Goal: Browse casually

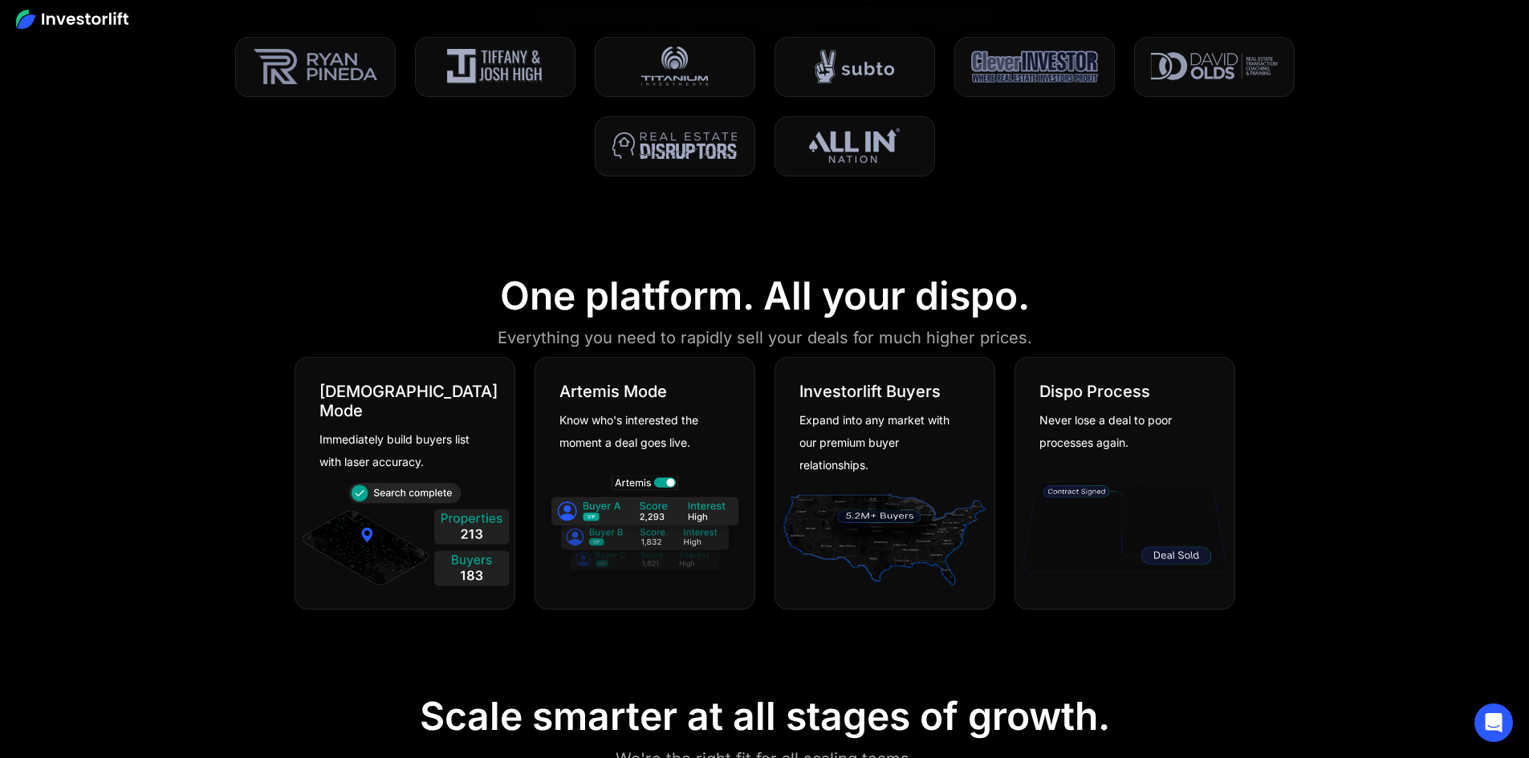
scroll to position [883, 0]
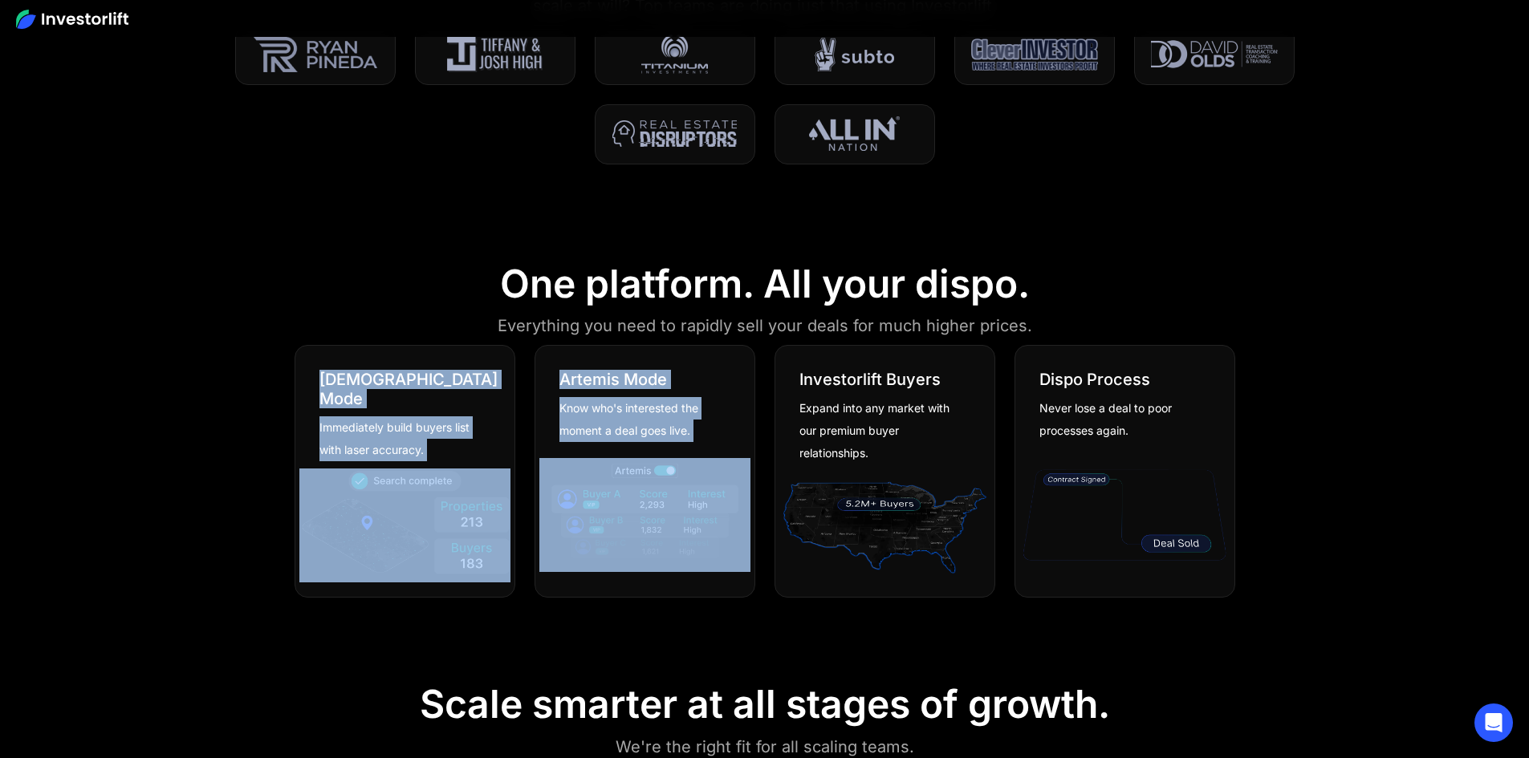
drag, startPoint x: 318, startPoint y: 369, endPoint x: 594, endPoint y: 645, distance: 390.4
click at [594, 644] on section "One platform. All your dispo. Everything you need to rapidly sell your deals fo…" at bounding box center [764, 432] width 1529 height 421
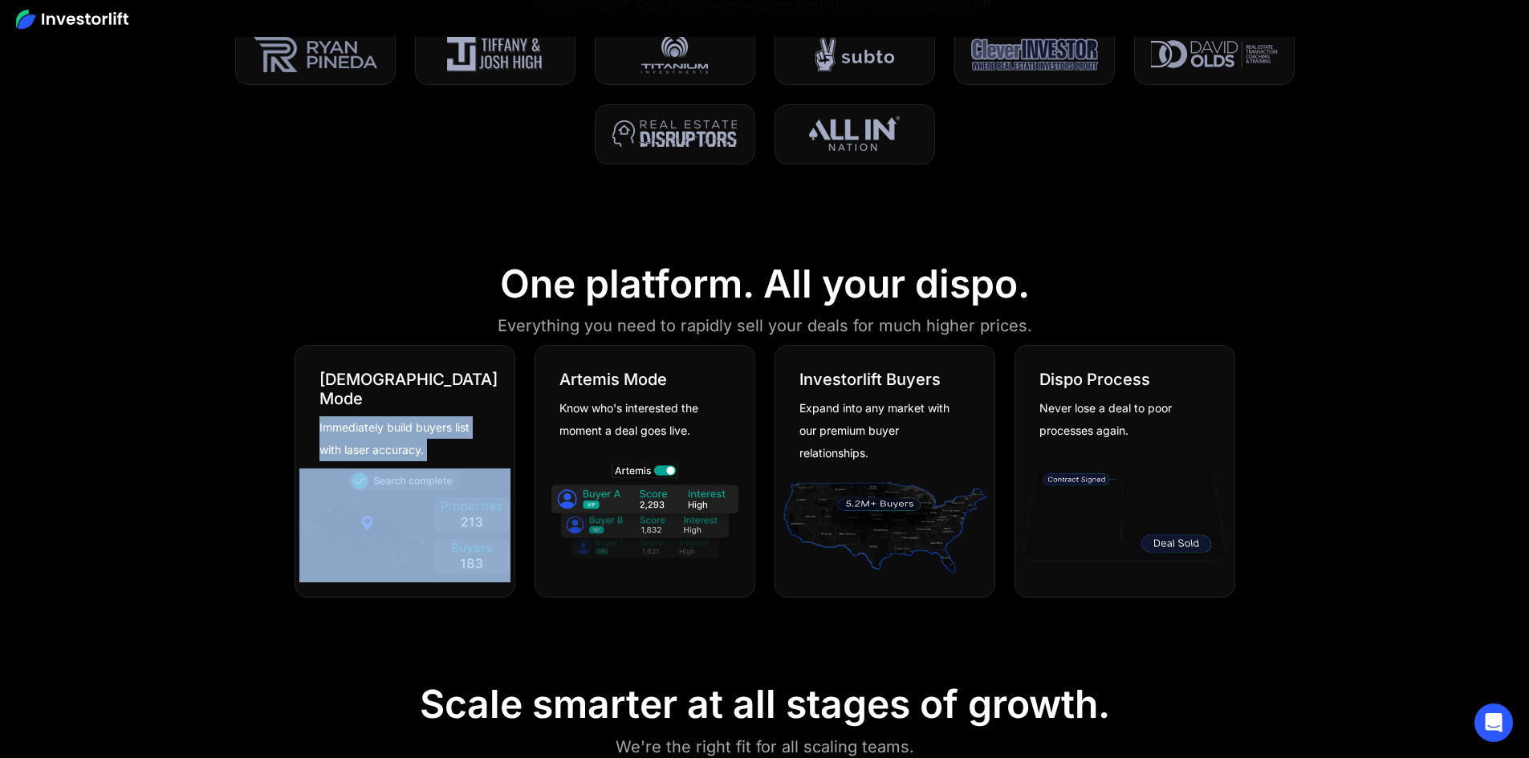
drag, startPoint x: 235, startPoint y: 469, endPoint x: 506, endPoint y: 608, distance: 304.3
click at [506, 608] on section "One platform. All your dispo. Everything you need to rapidly sell your deals fo…" at bounding box center [764, 432] width 1529 height 421
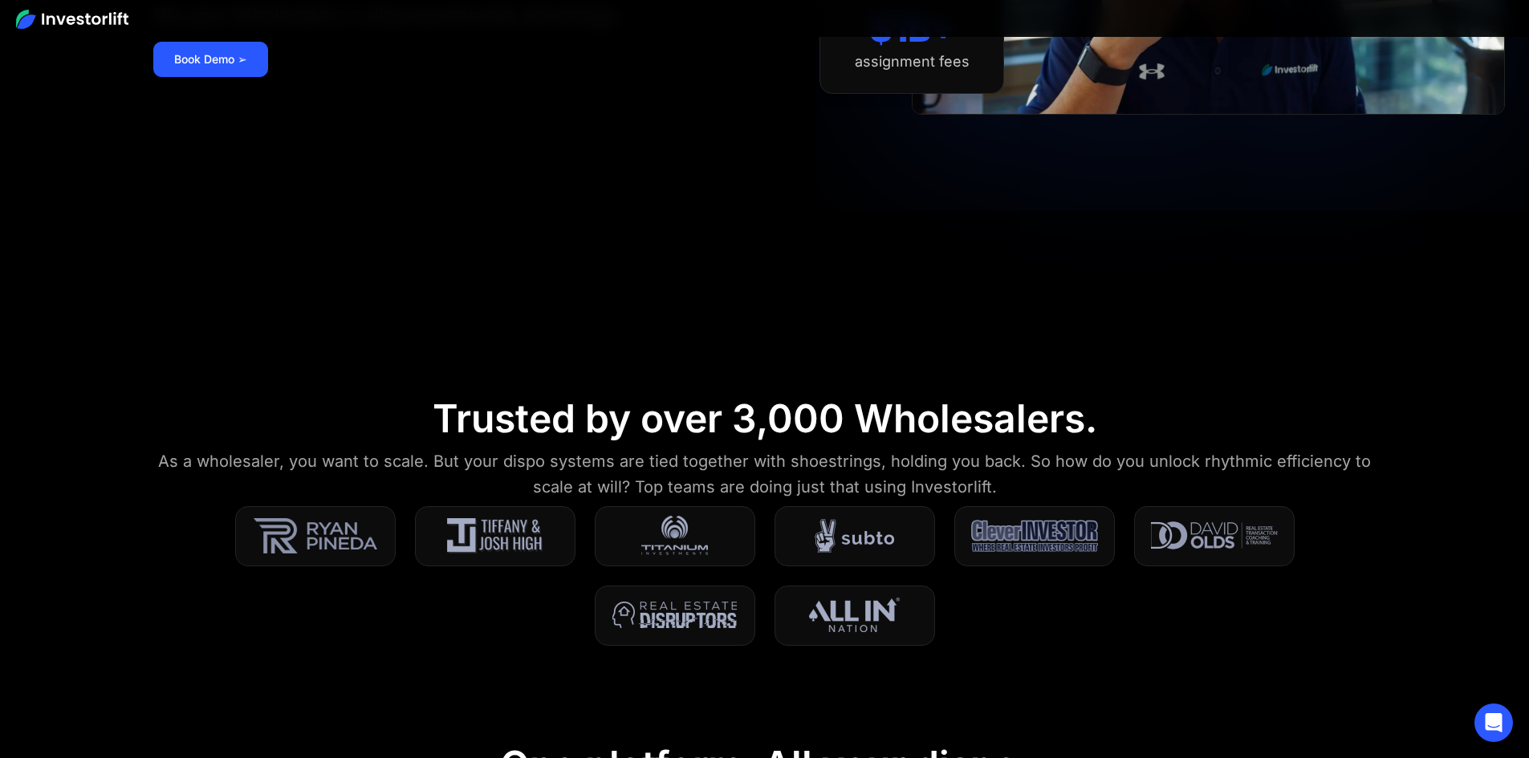
scroll to position [642, 0]
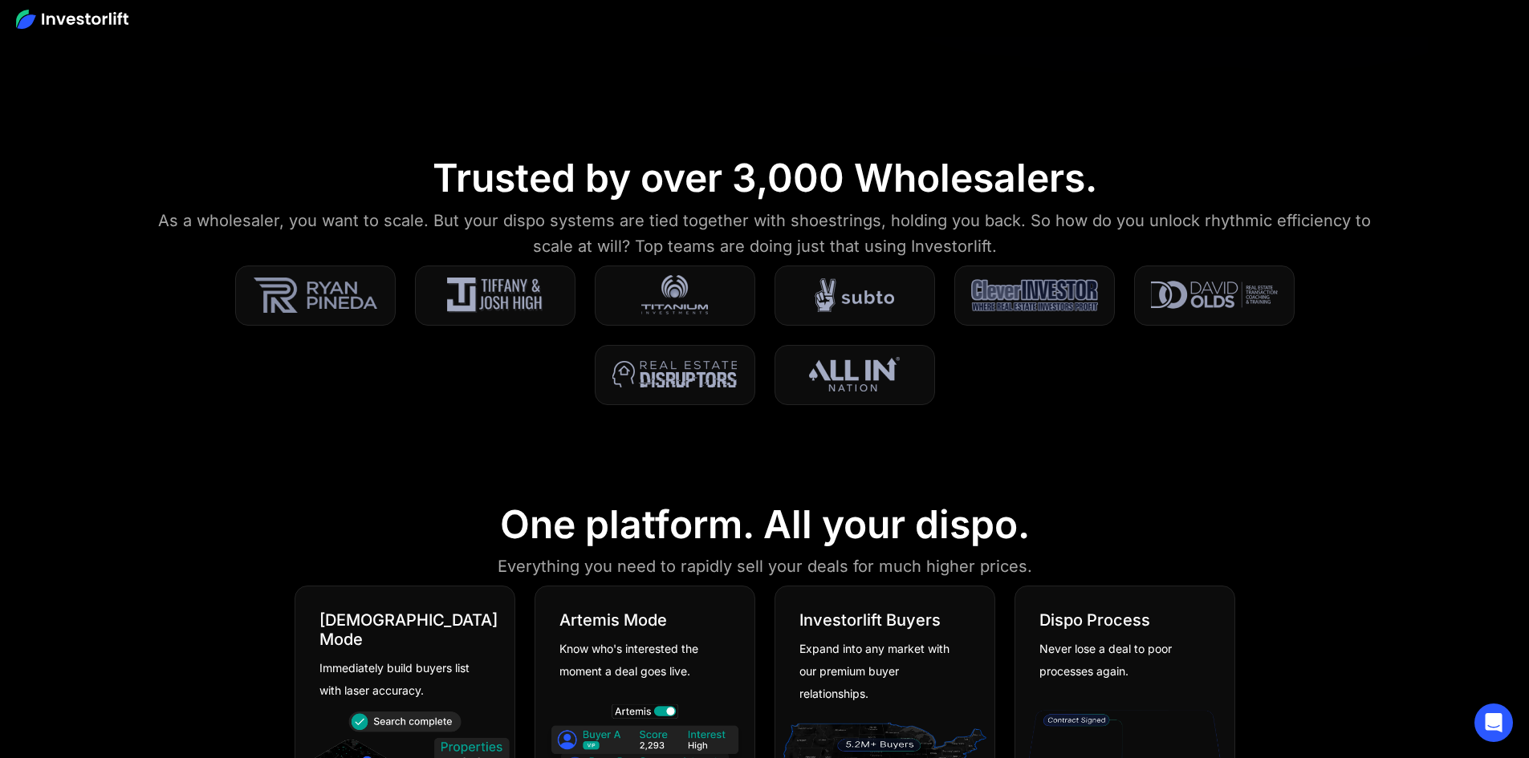
drag, startPoint x: 802, startPoint y: 280, endPoint x: 802, endPoint y: 295, distance: 15.2
click at [802, 295] on section "Trusted by over 3,000 Wholesalers. As a wholesaler, you want to scale. But your…" at bounding box center [764, 289] width 1529 height 347
click at [726, 295] on img at bounding box center [675, 295] width 104 height 40
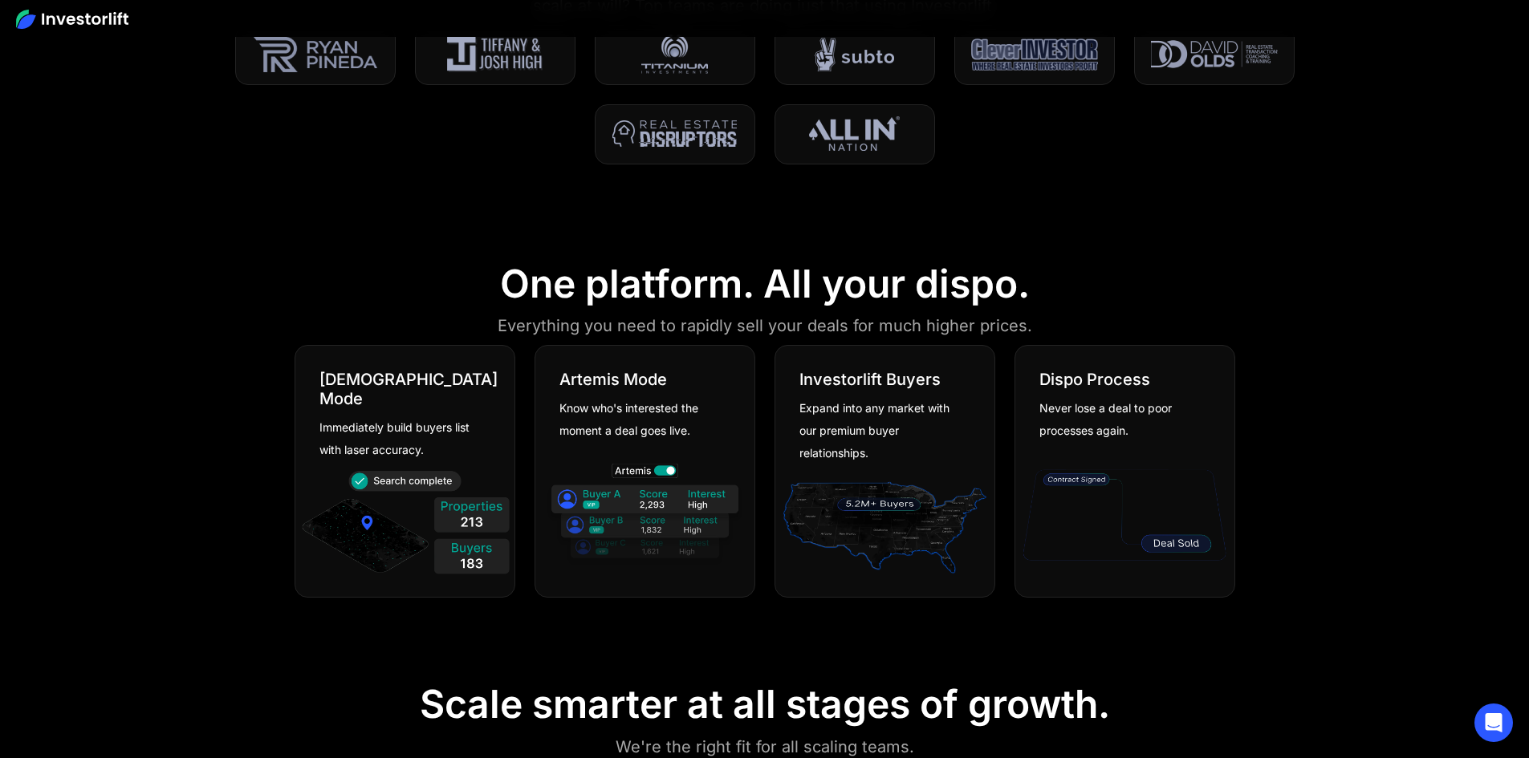
scroll to position [963, 0]
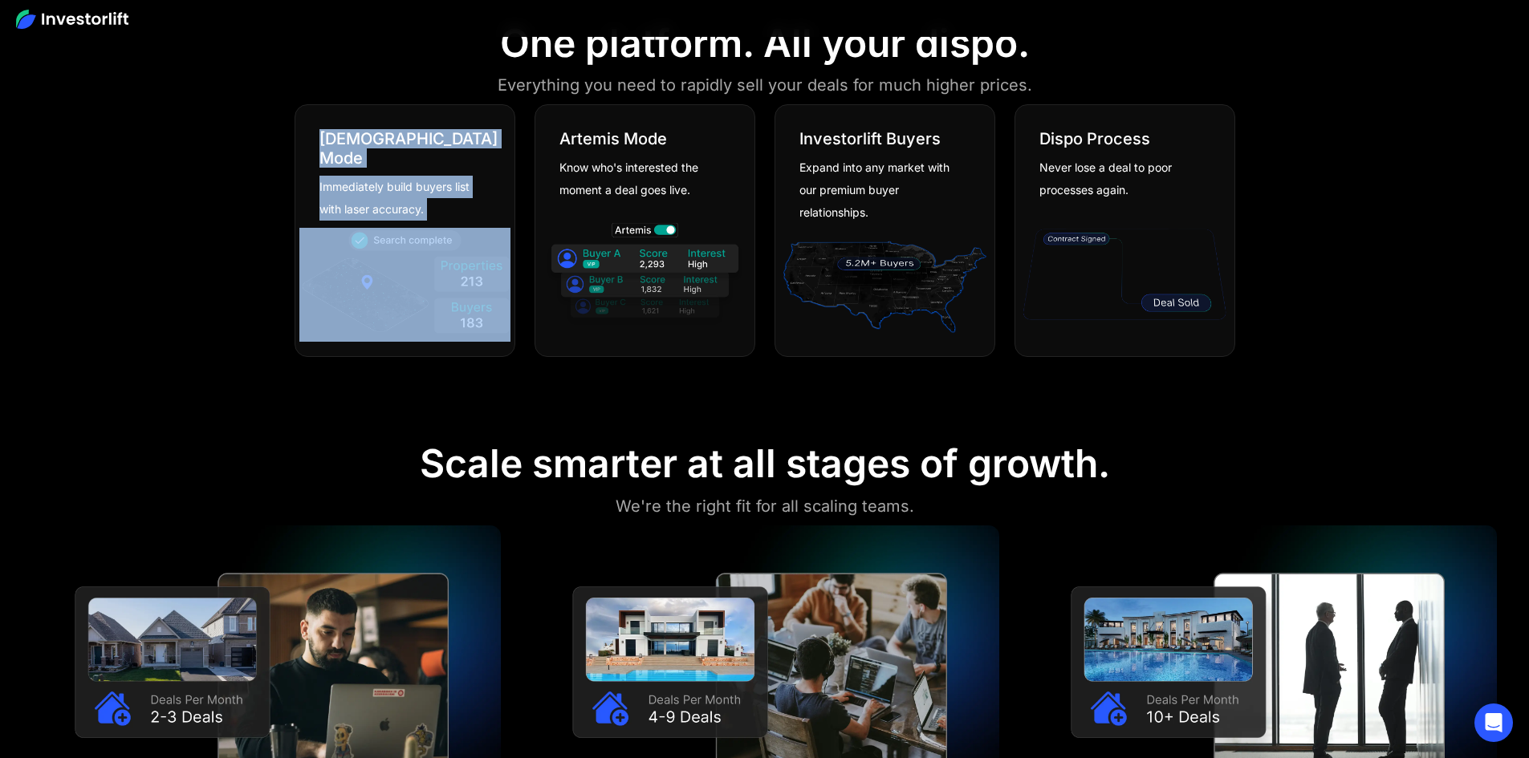
drag, startPoint x: 264, startPoint y: 104, endPoint x: 472, endPoint y: 359, distance: 329.1
click at [472, 359] on section "One platform. All your dispo. Everything you need to rapidly sell your deals fo…" at bounding box center [764, 192] width 1529 height 421
click at [469, 374] on section "One platform. All your dispo. Everything you need to rapidly sell your deals fo…" at bounding box center [764, 192] width 1529 height 421
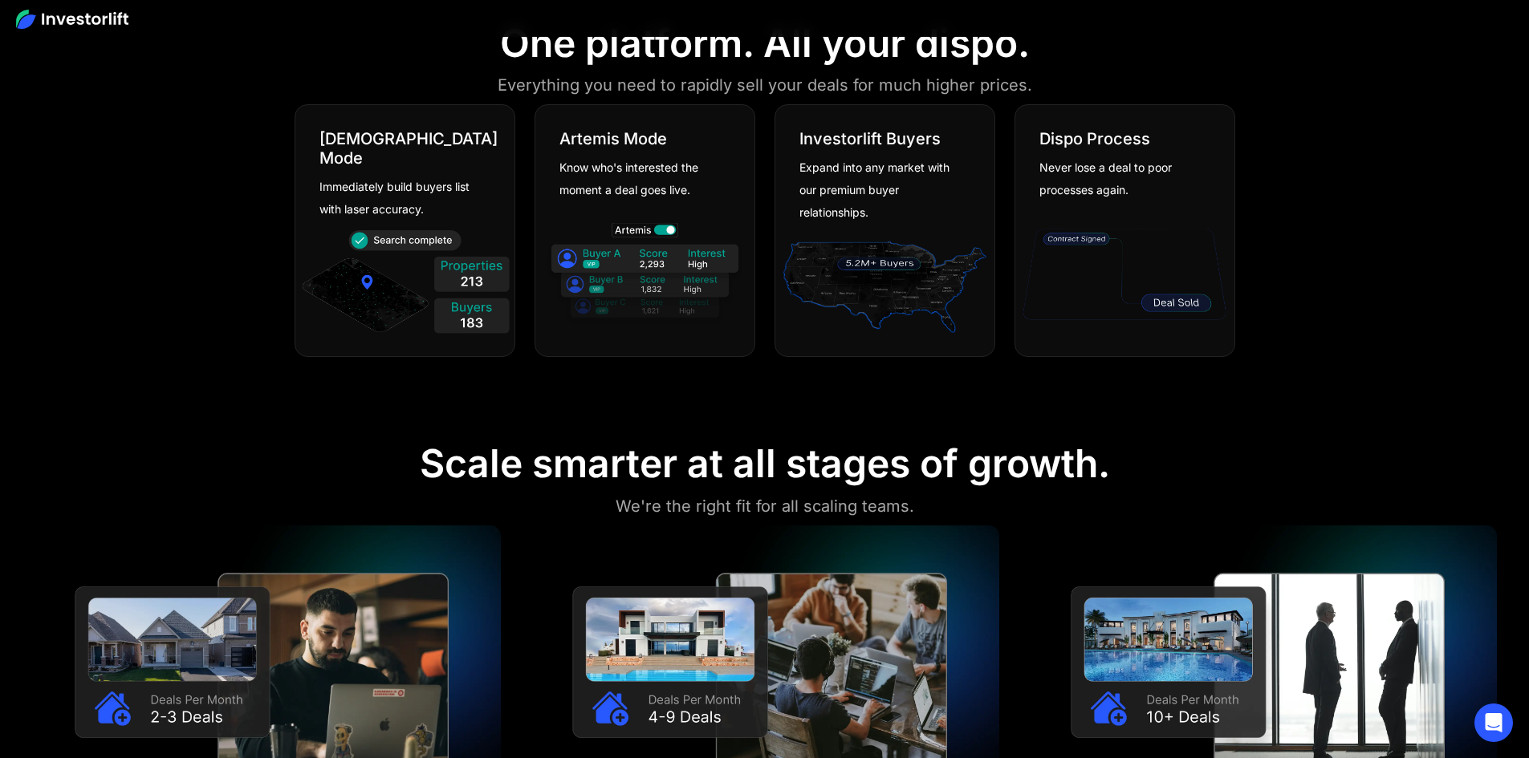
drag, startPoint x: 487, startPoint y: 370, endPoint x: 369, endPoint y: 284, distance: 145.9
click at [369, 284] on section "One platform. All your dispo. Everything you need to rapidly sell your deals fo…" at bounding box center [764, 192] width 1529 height 421
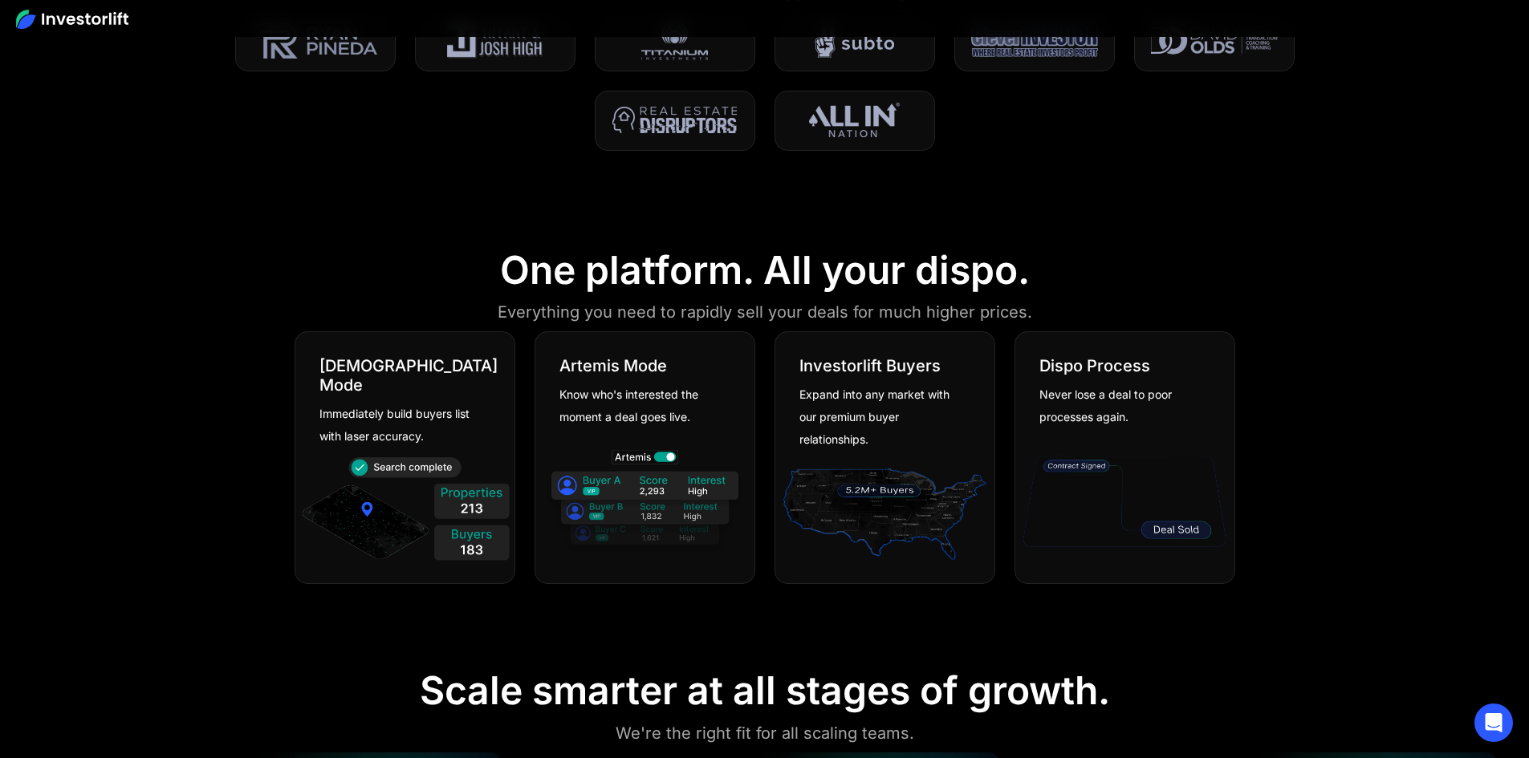
scroll to position [1043, 0]
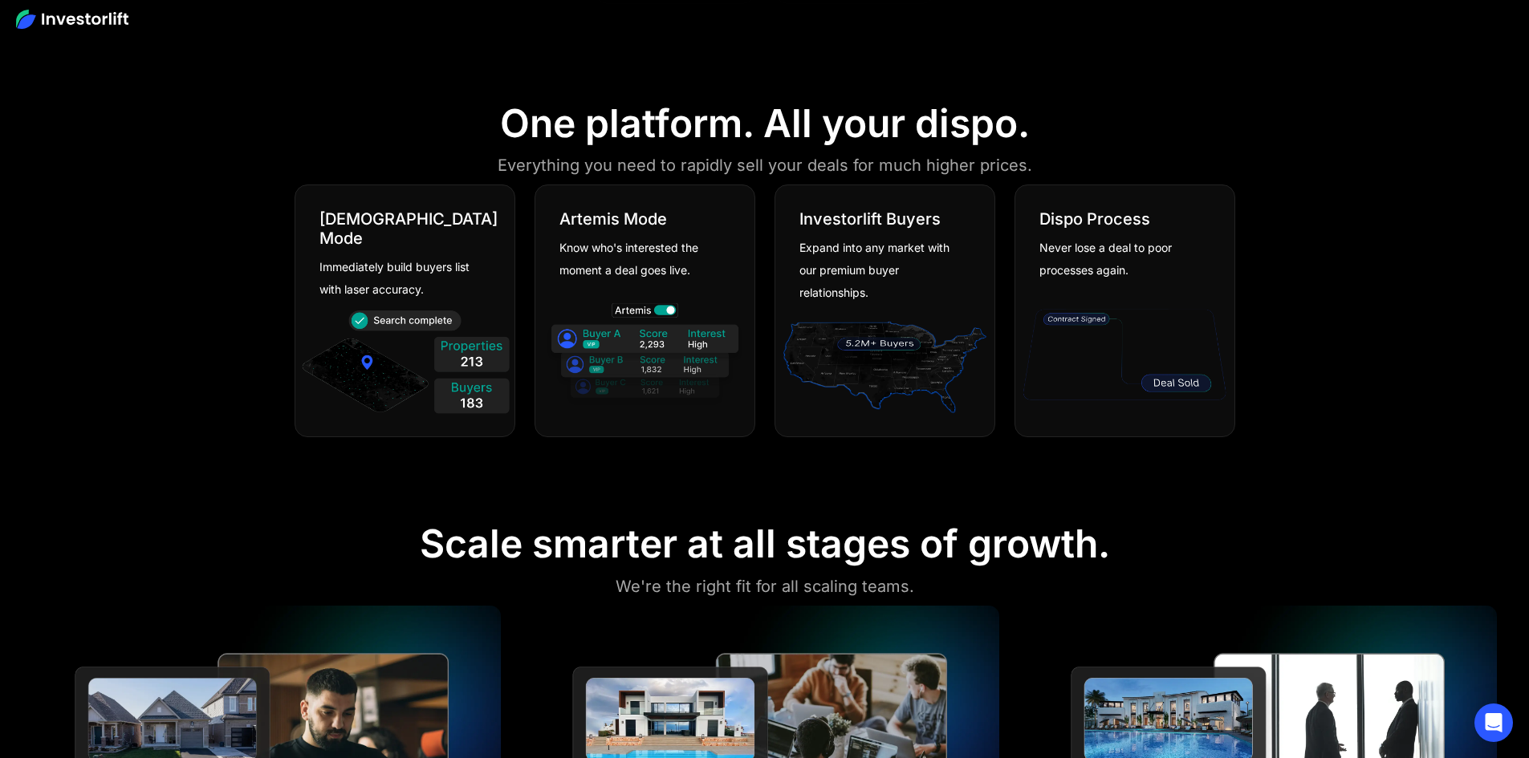
click at [1050, 567] on div "Scale smarter at all stages of growth." at bounding box center [765, 544] width 690 height 47
